Goal: Task Accomplishment & Management: Manage account settings

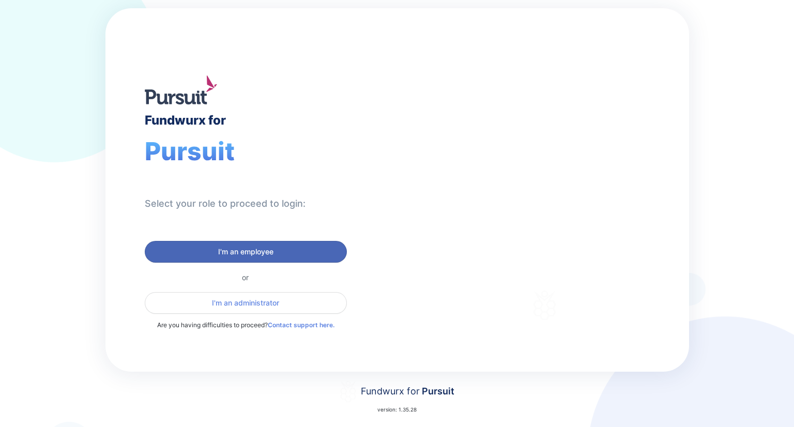
click at [237, 256] on button "I'm an employee" at bounding box center [246, 252] width 202 height 22
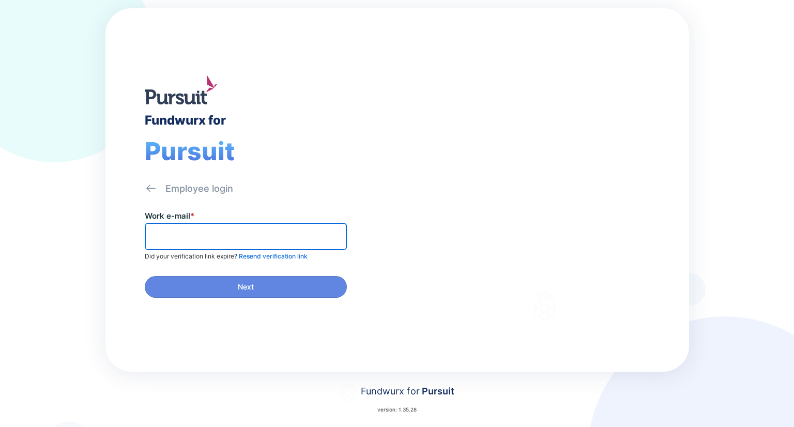
click at [227, 240] on input "text" at bounding box center [245, 236] width 193 height 16
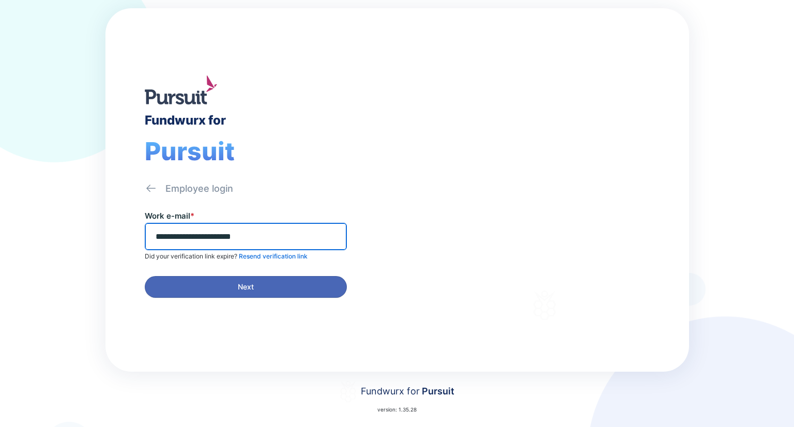
type input "**********"
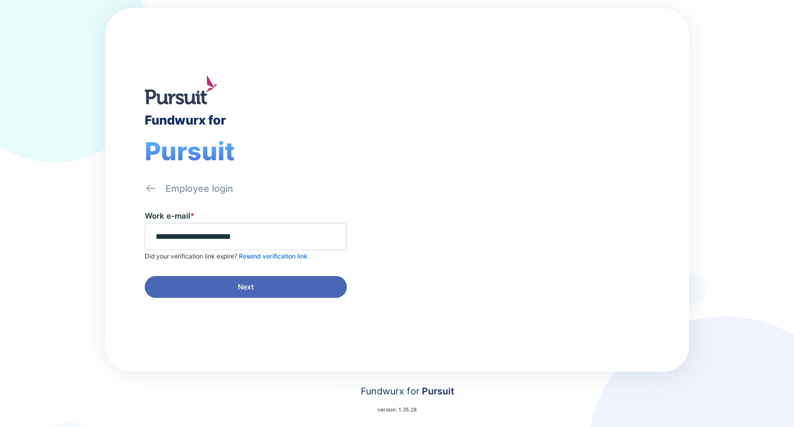
click at [241, 289] on span "Next" at bounding box center [246, 287] width 16 height 10
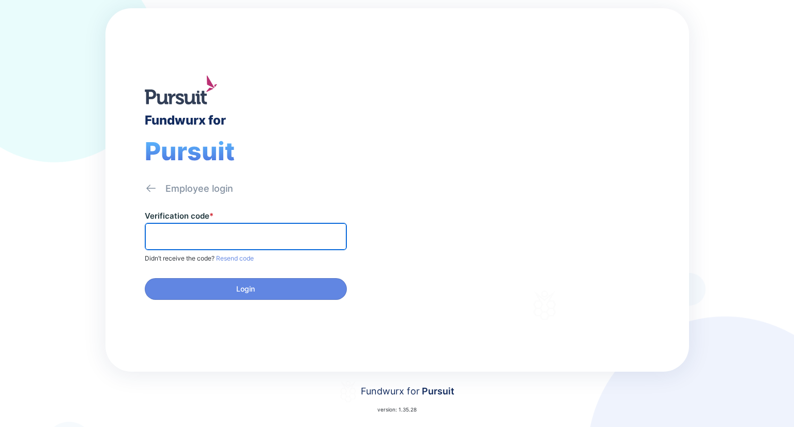
click at [231, 231] on input "text" at bounding box center [245, 236] width 193 height 16
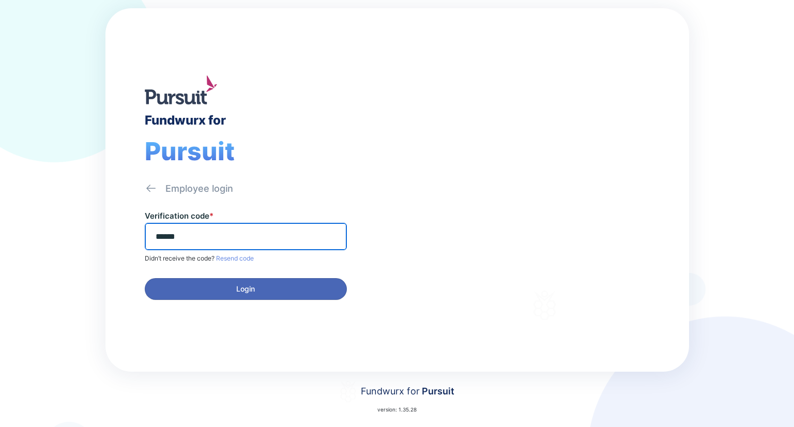
type input "******"
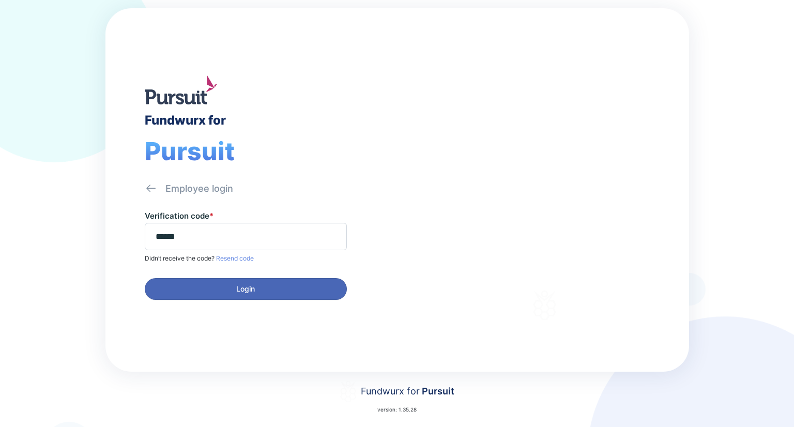
click at [238, 284] on span "Login" at bounding box center [245, 289] width 19 height 10
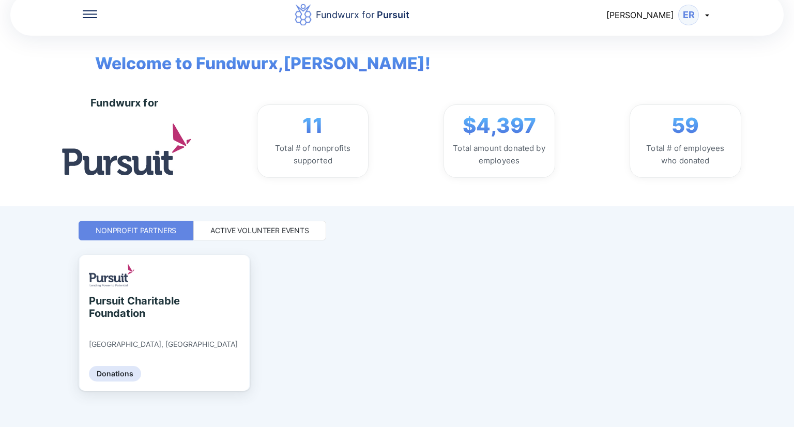
scroll to position [22, 0]
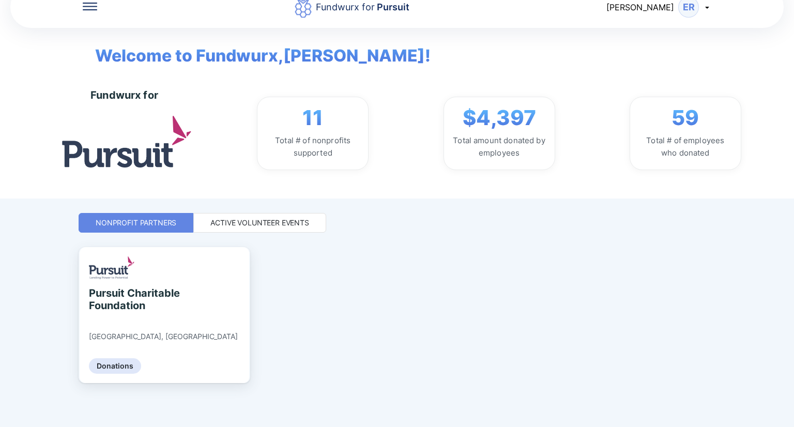
click at [264, 219] on div "Active Volunteer Events" at bounding box center [259, 223] width 99 height 10
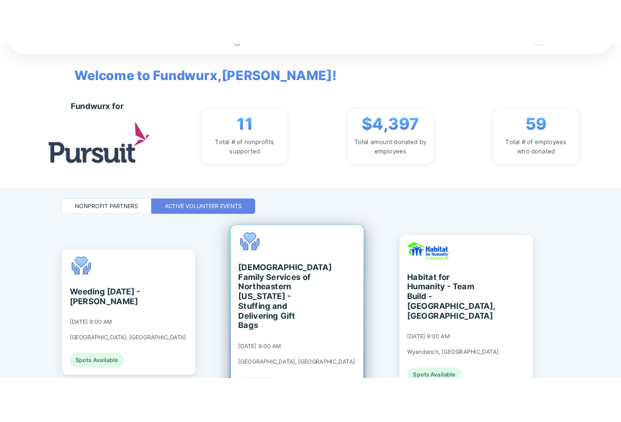
scroll to position [0, 0]
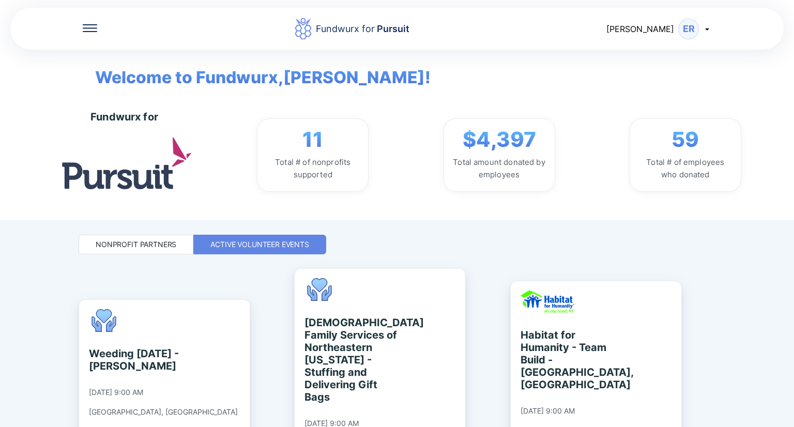
click at [710, 36] on div "[PERSON_NAME]" at bounding box center [658, 29] width 105 height 21
click at [655, 80] on div "Log out" at bounding box center [647, 82] width 30 height 10
